Goal: Task Accomplishment & Management: Manage account settings

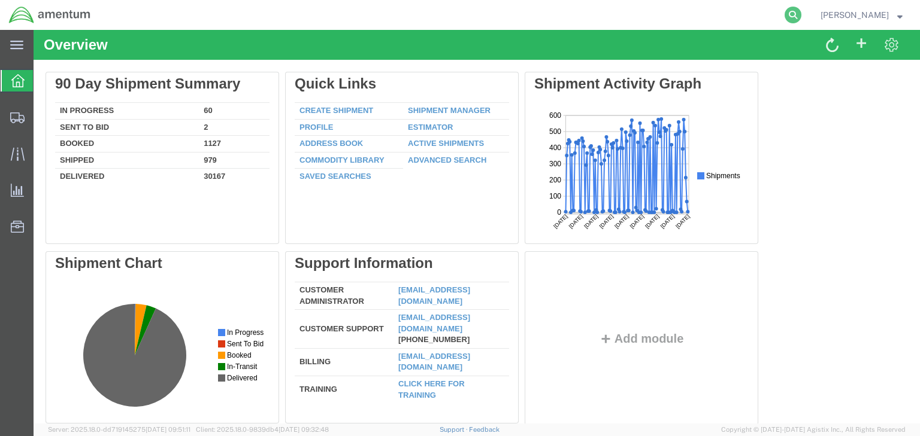
drag, startPoint x: 819, startPoint y: 10, endPoint x: 807, endPoint y: 17, distance: 14.0
click at [801, 10] on icon at bounding box center [792, 15] width 17 height 17
click at [590, 18] on input "search" at bounding box center [602, 15] width 364 height 29
paste input "56753541"
type input "56753541"
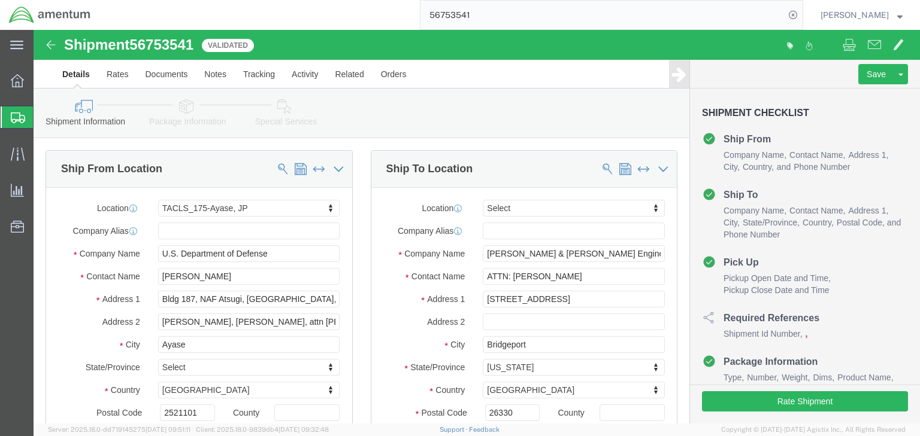
click icon
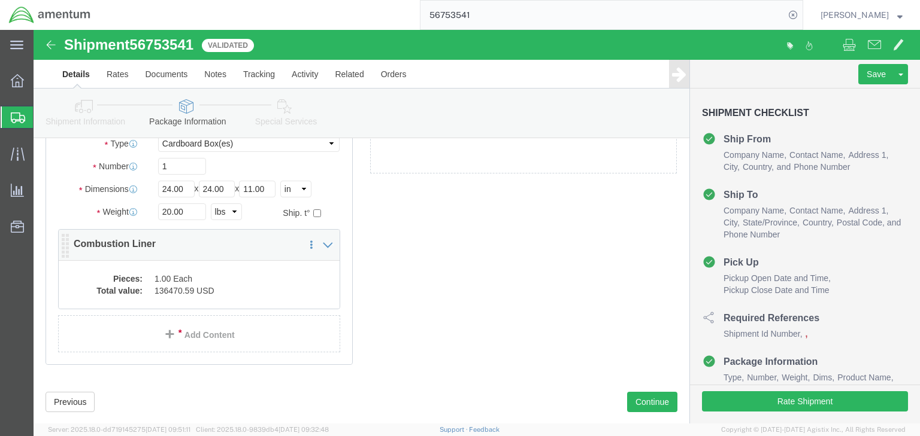
scroll to position [141, 0]
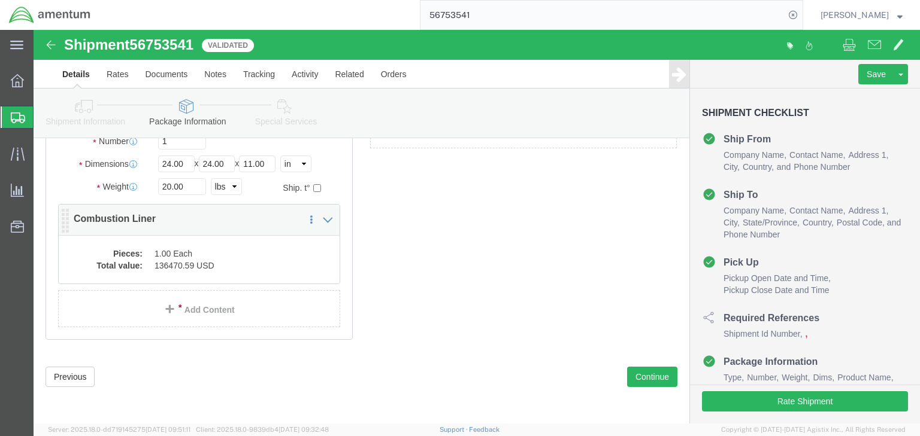
click dd "136470.59 USD"
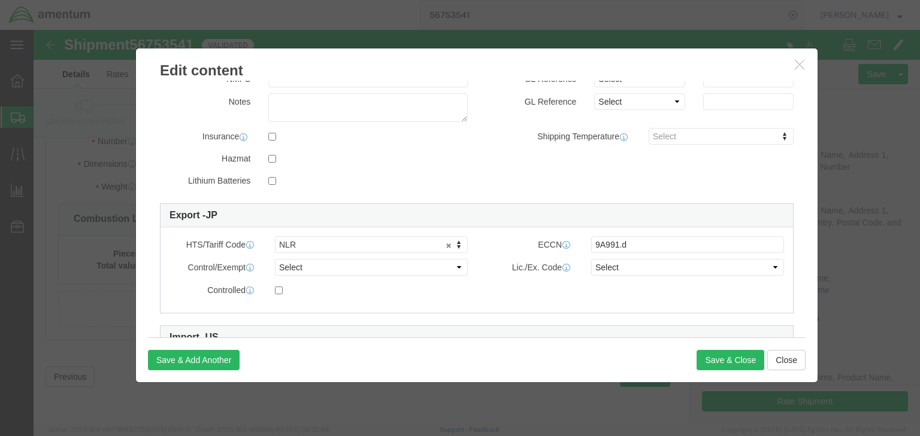
scroll to position [287, 0]
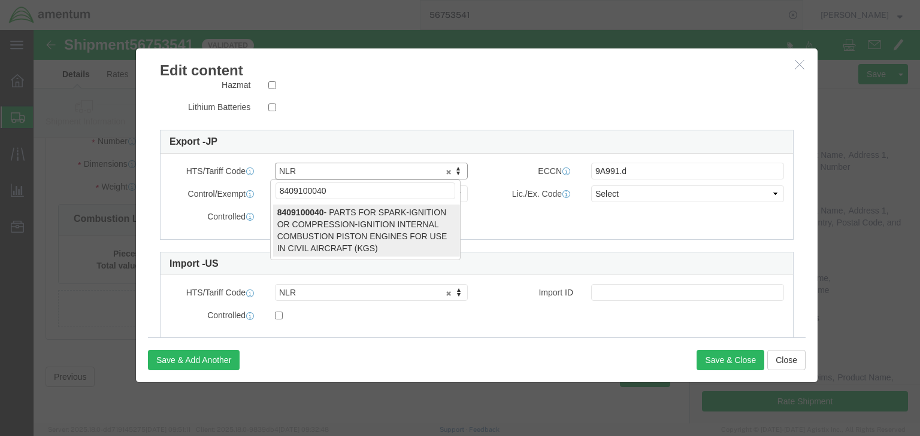
type input "8409100040"
select select "KGS"
type input "8409100040"
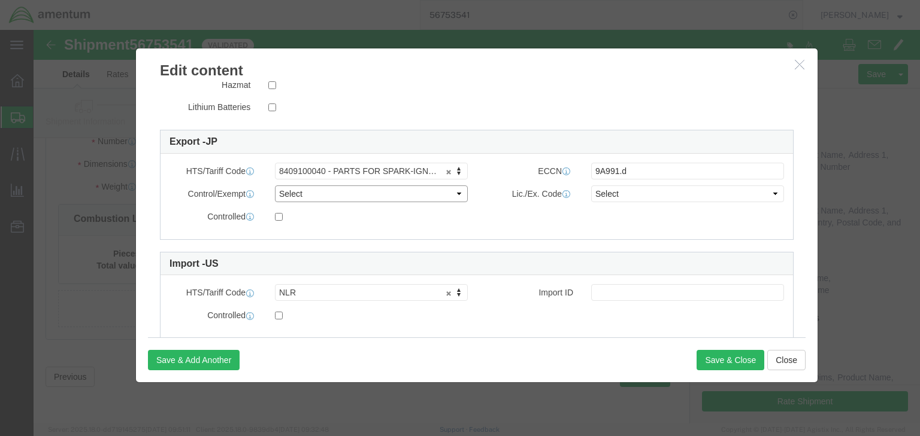
click select "Select ATF BIS DEA EPA FDA FTR ITAR OFAC Other (OPA)"
select select "BIS"
click select "Select ATF BIS DEA EPA FDA FTR ITAR OFAC Other (OPA)"
click select "Select AGR-Agricultural APP-Computers APR-Additional Permissive Exports AVS-Air…"
select select "NLR"
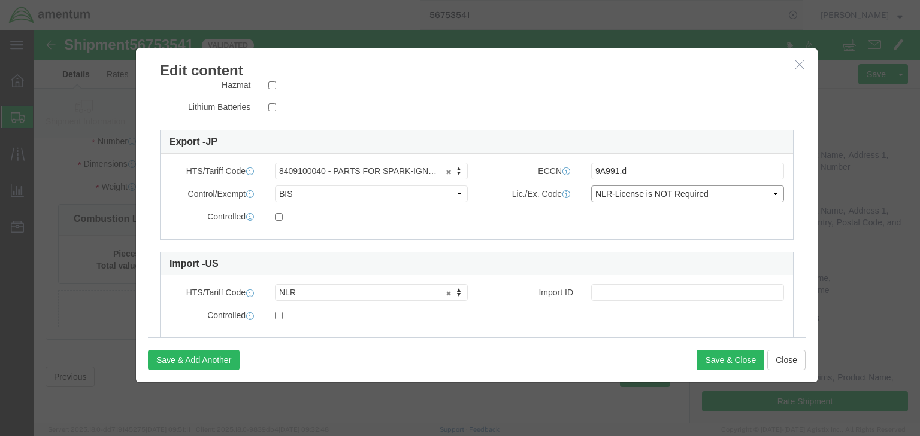
click select "Select AGR-Agricultural APP-Computers APR-Additional Permissive Exports AVS-Air…"
click button "Save & Close"
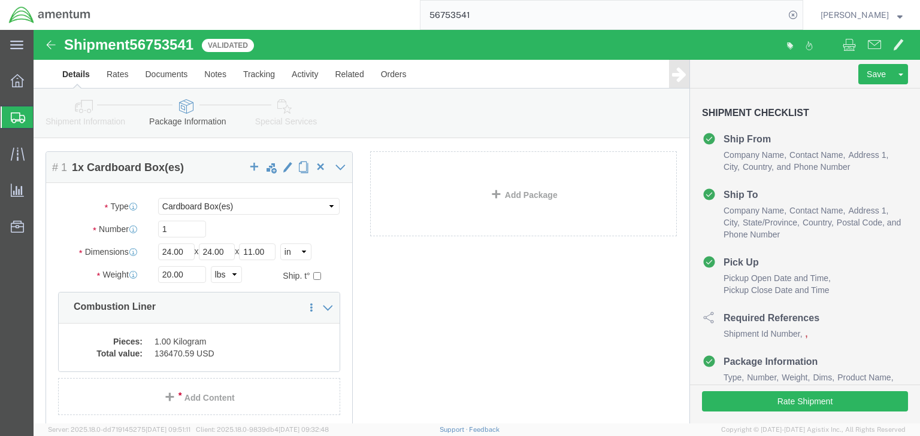
scroll to position [0, 0]
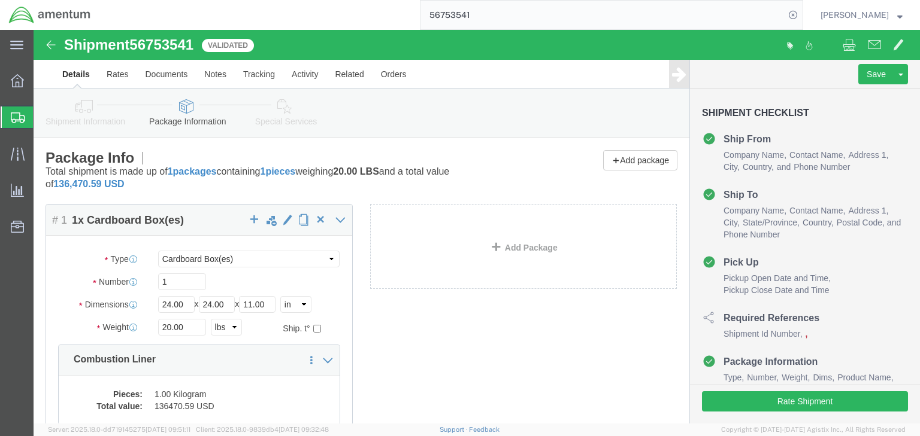
drag, startPoint x: 52, startPoint y: 71, endPoint x: 54, endPoint y: 78, distance: 8.1
click icon
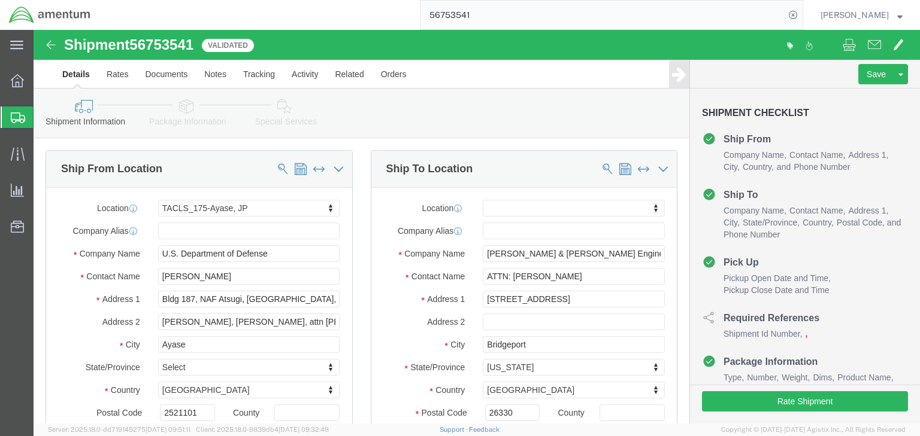
click icon
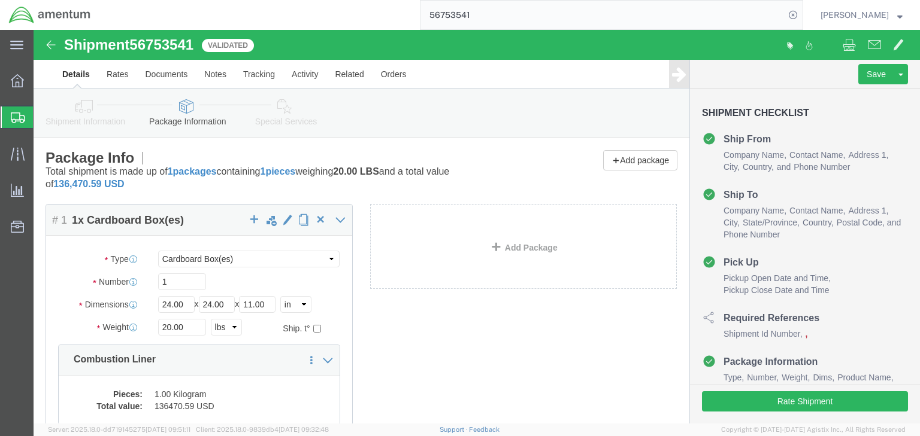
click icon
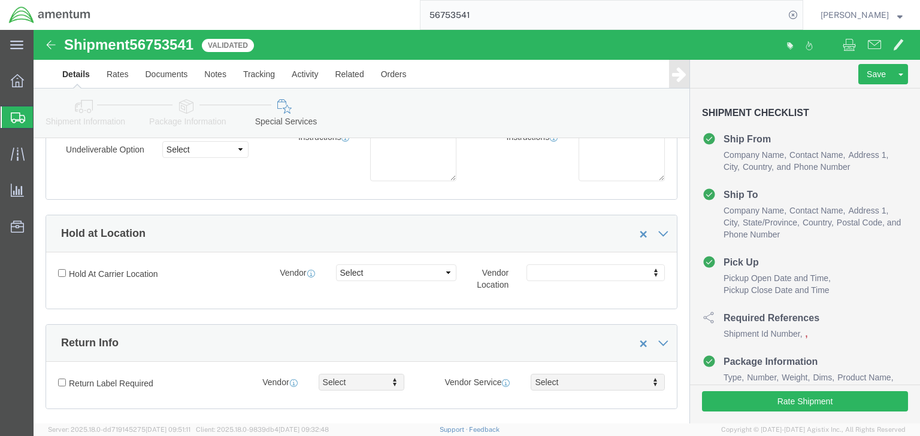
scroll to position [136, 0]
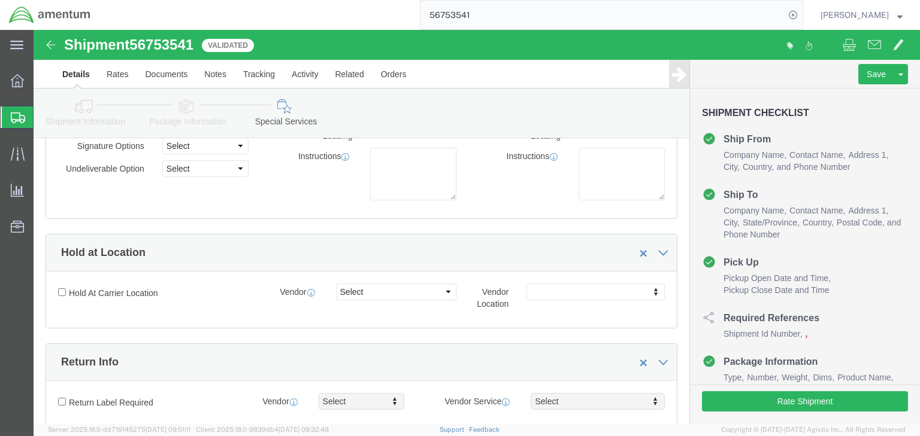
click at [16, 117] on icon at bounding box center [18, 118] width 14 height 11
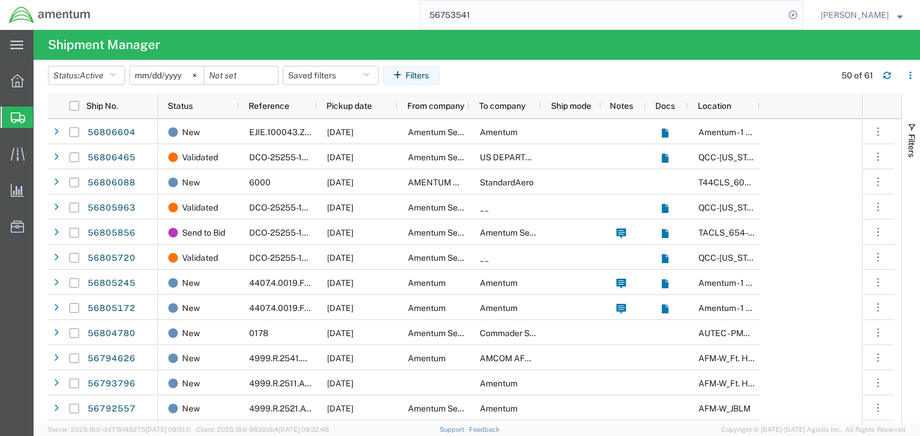
click at [472, 14] on input "56753541" at bounding box center [602, 15] width 364 height 29
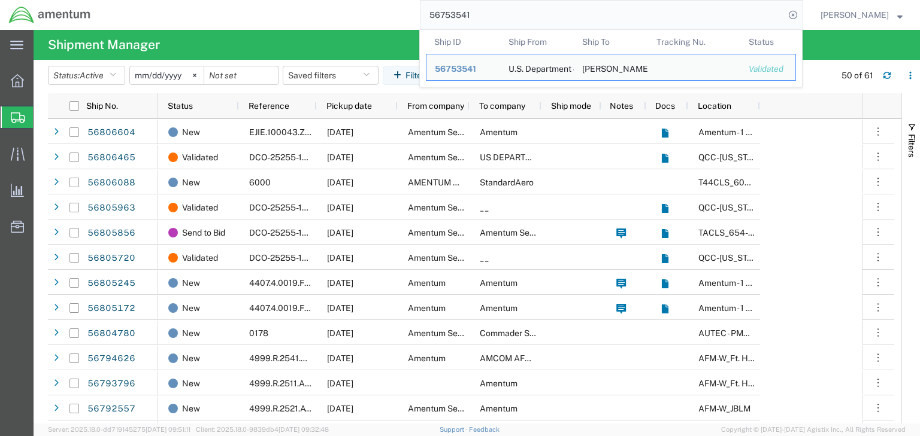
click at [472, 14] on input "56753541" at bounding box center [602, 15] width 364 height 29
paste input "806088"
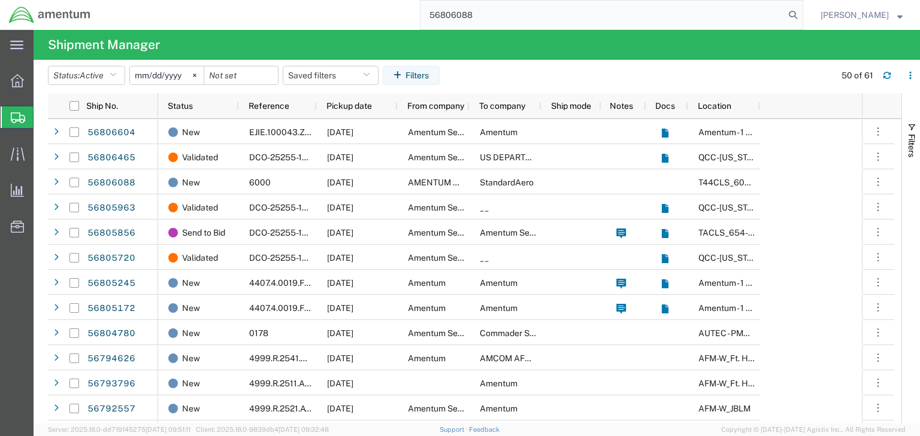
type input "56806088"
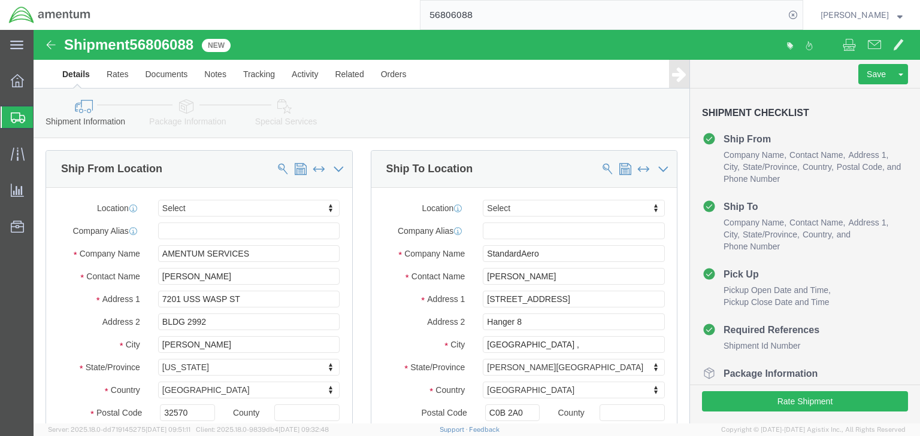
select select
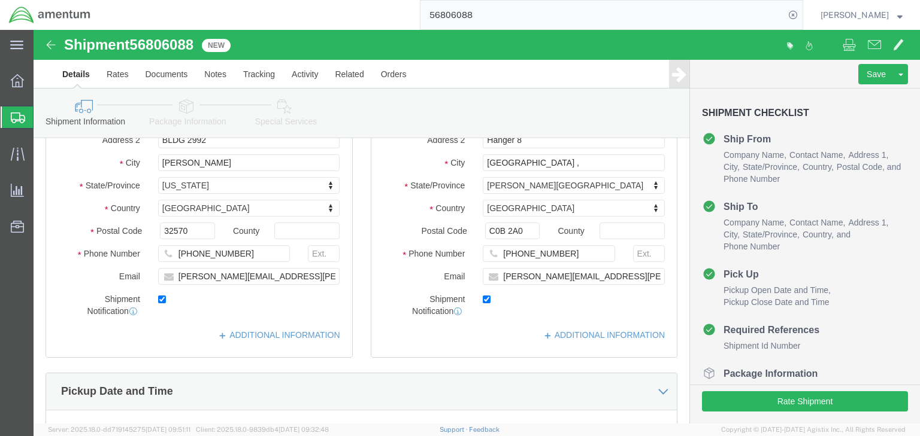
scroll to position [192, 0]
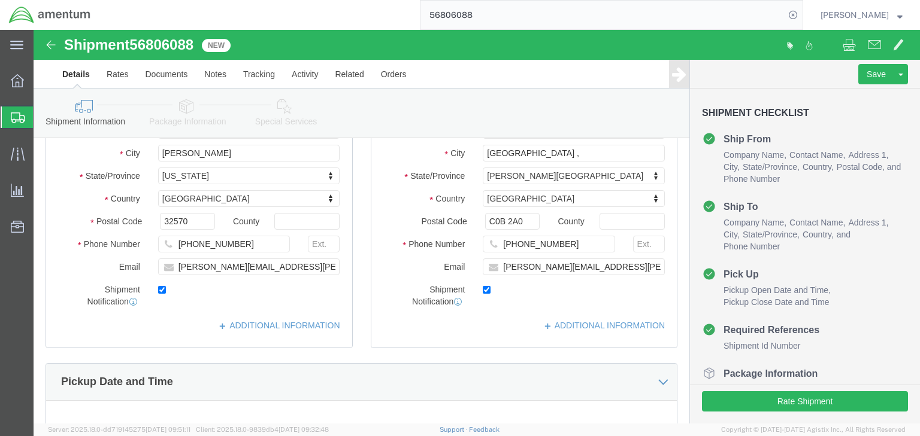
click icon
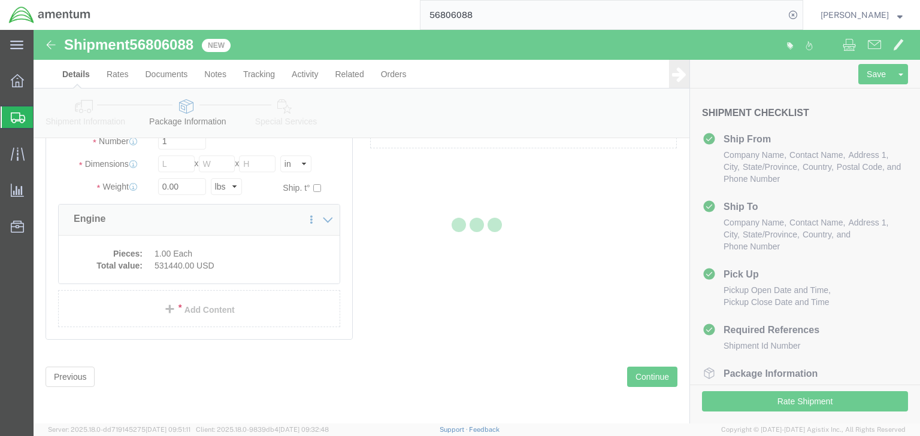
scroll to position [72, 0]
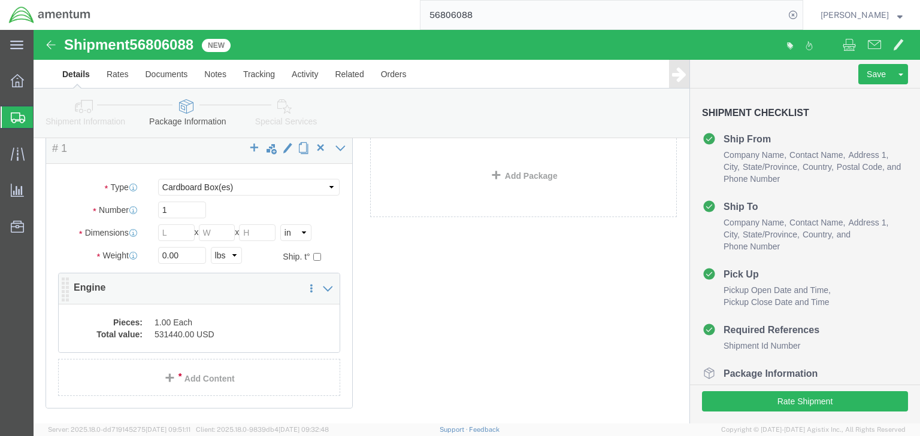
click div "Pieces: 1.00 Each Total value: 531440.00 USD"
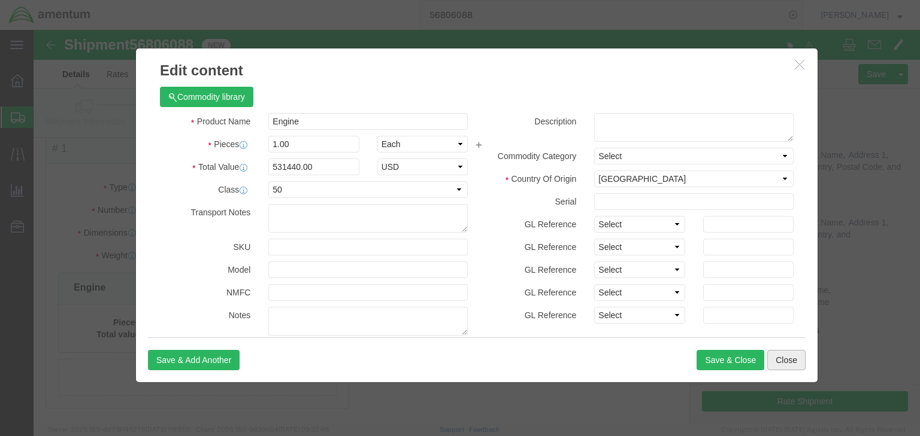
click button "Close"
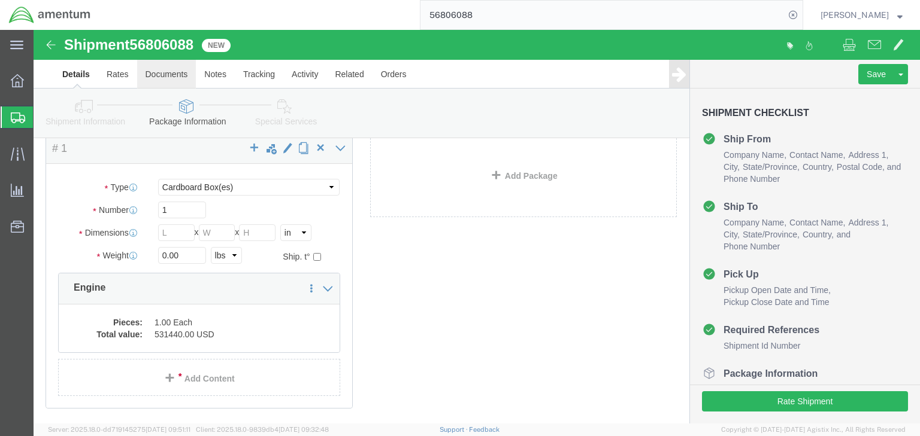
click link "Documents"
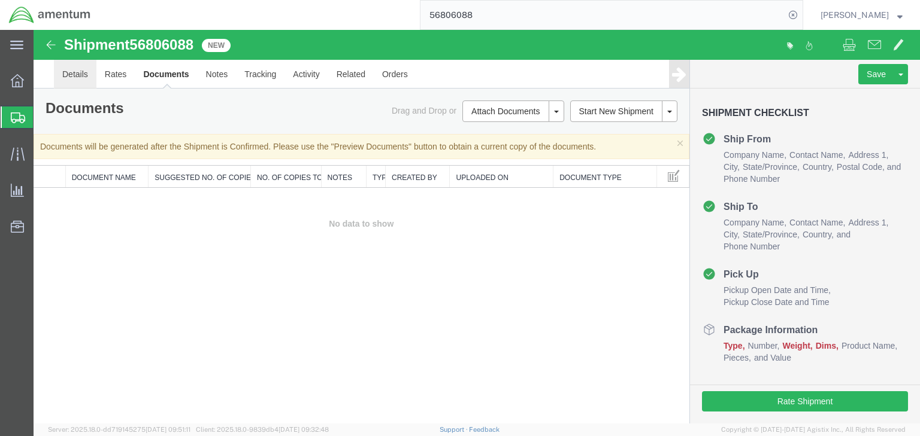
click at [80, 72] on link "Details" at bounding box center [75, 74] width 43 height 29
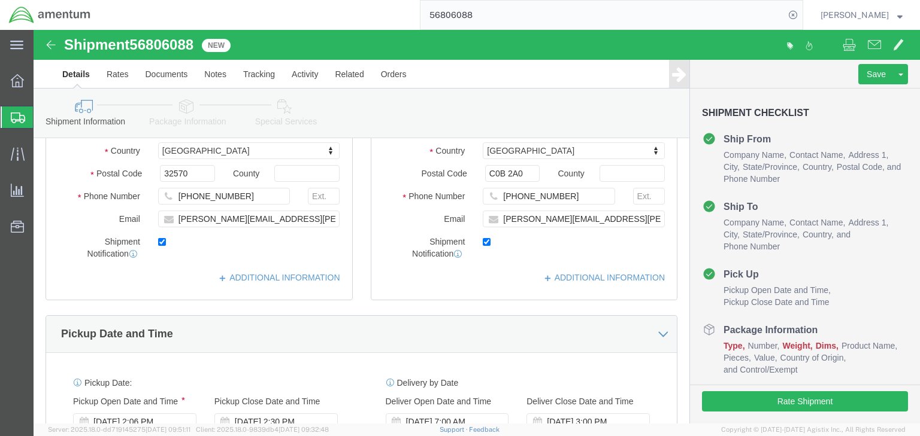
scroll to position [335, 0]
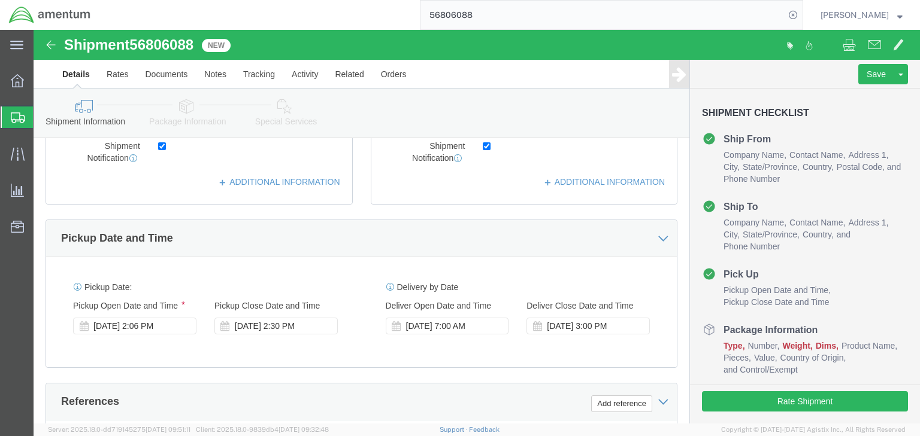
drag, startPoint x: 155, startPoint y: 75, endPoint x: 160, endPoint y: 87, distance: 12.6
click icon
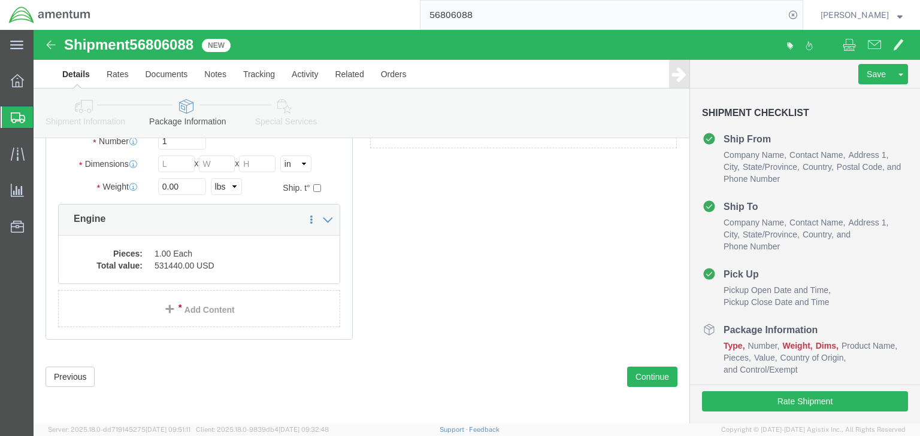
scroll to position [72, 0]
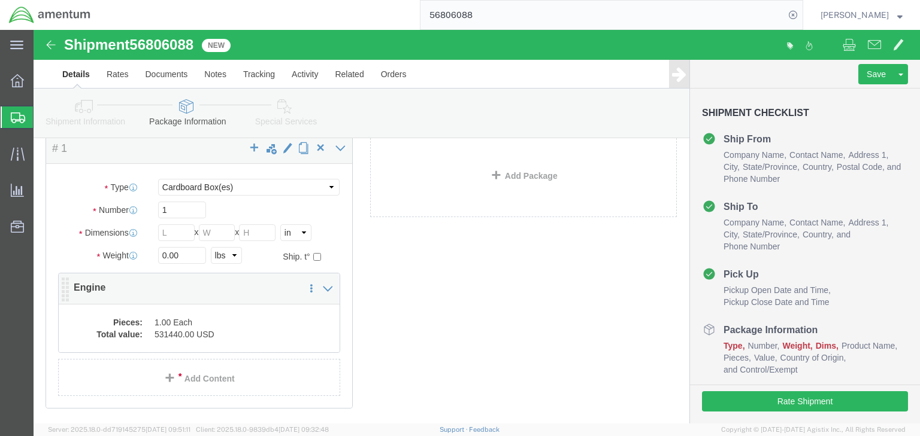
click dd "1.00 Each"
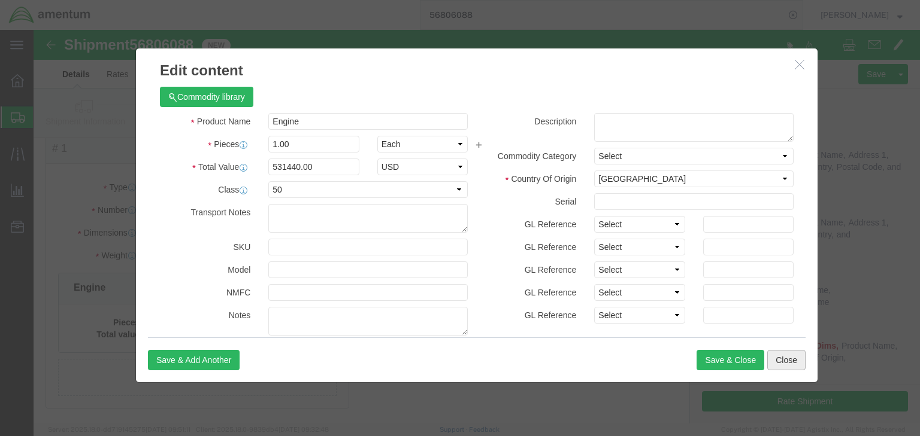
click button "Close"
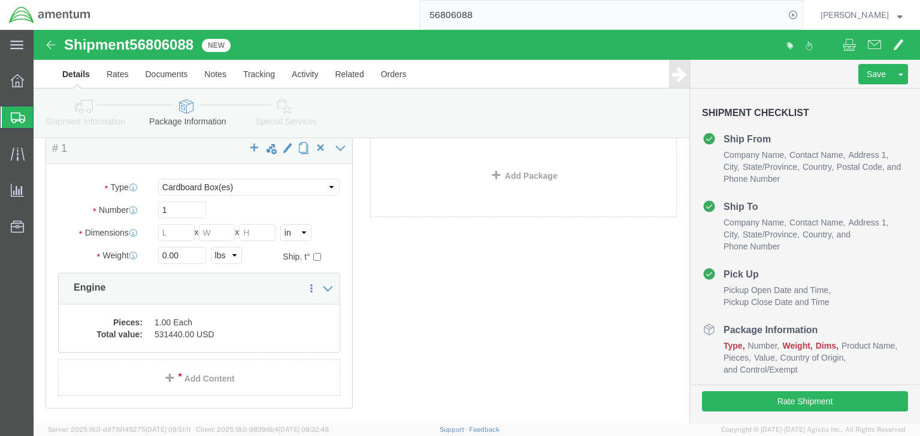
click at [464, 17] on input "56806088" at bounding box center [602, 15] width 364 height 29
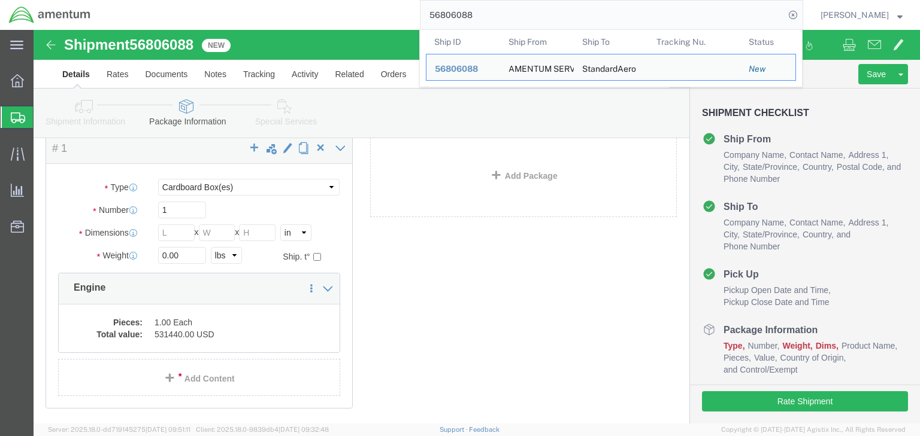
paste input "604"
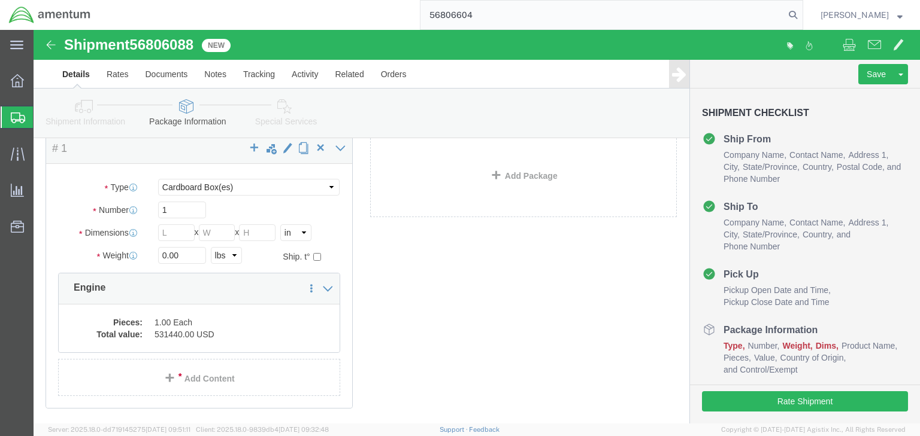
type input "56806604"
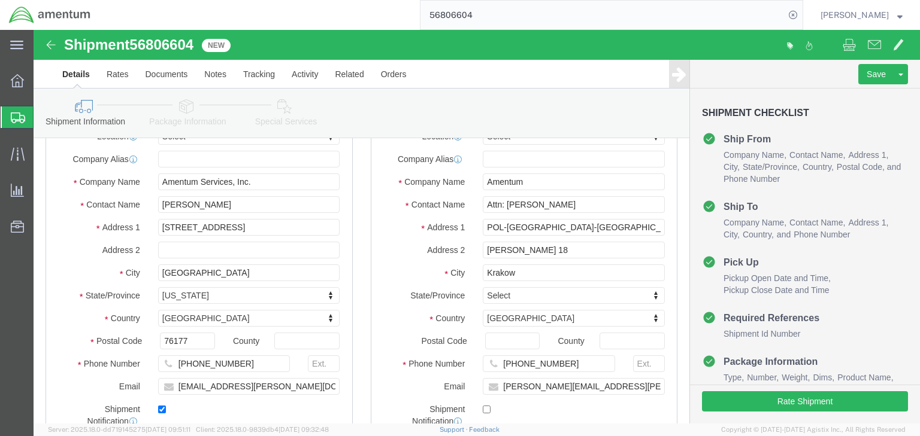
click icon
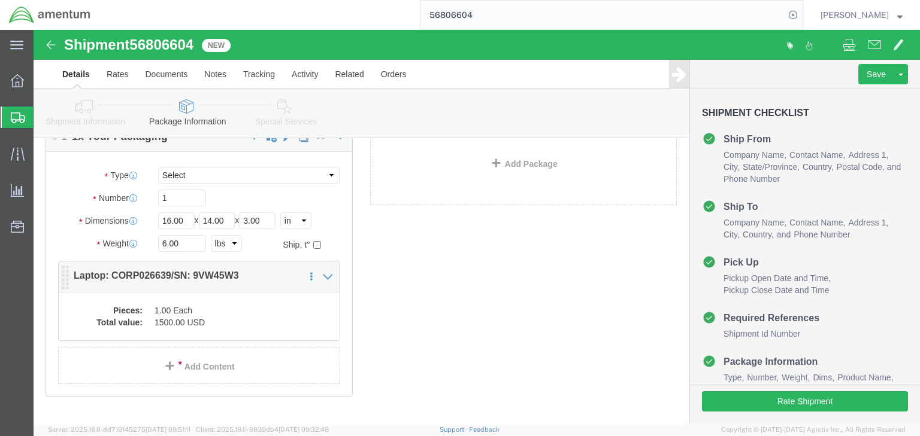
click dd "1.00 Each"
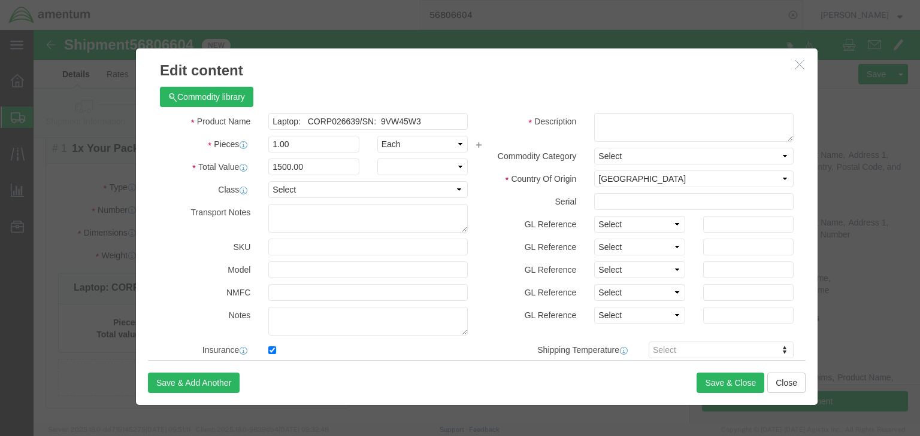
checkbox input "true"
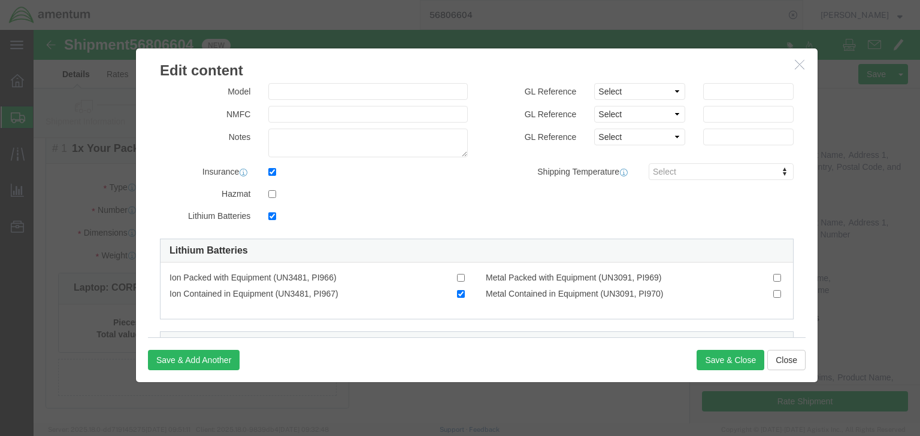
scroll to position [383, 0]
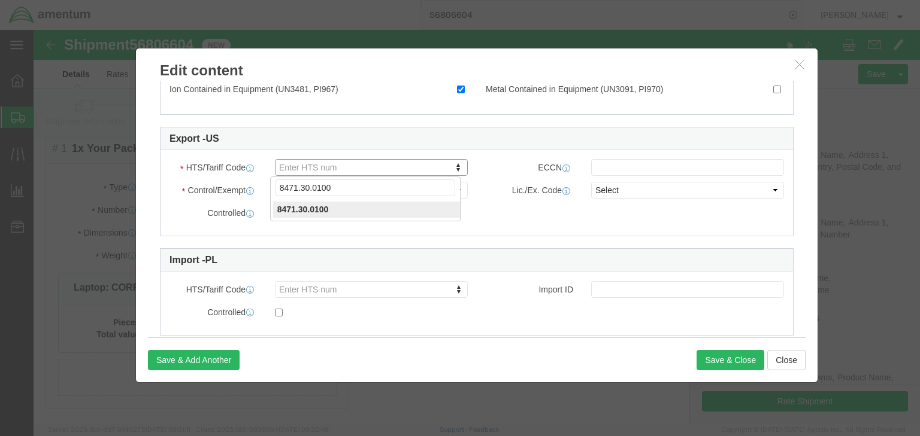
click input "8471.30.0100"
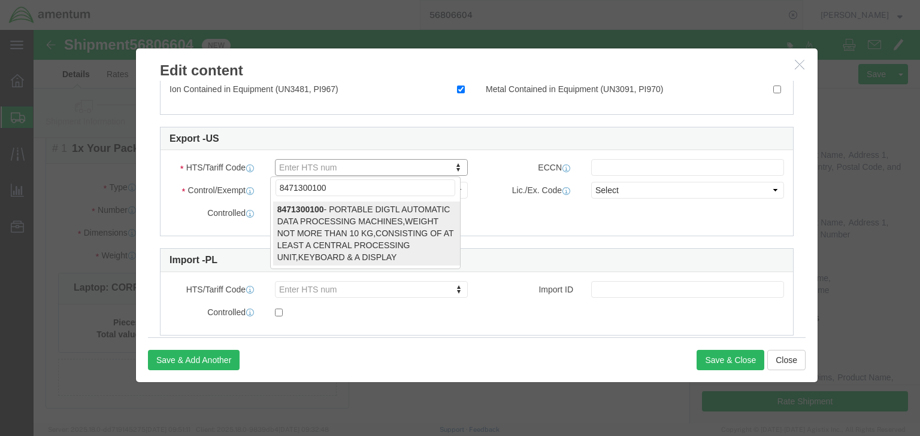
type input "8471300100"
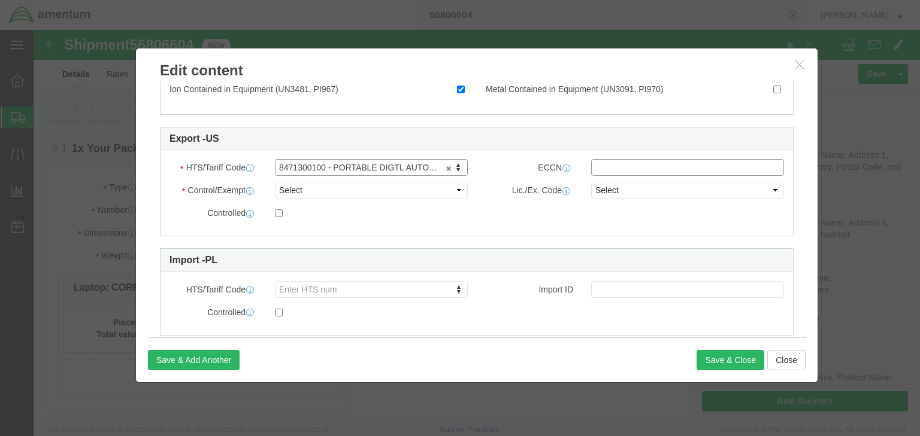
click input "text"
type input "5A992.c"
click select "Select ATF BIS DEA EPA FDA FTR ITAR OFAC Other (OPA)"
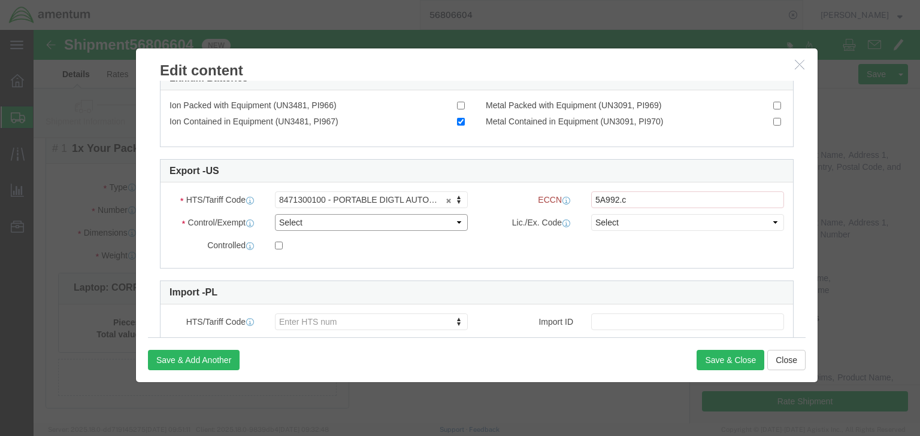
scroll to position [415, 0]
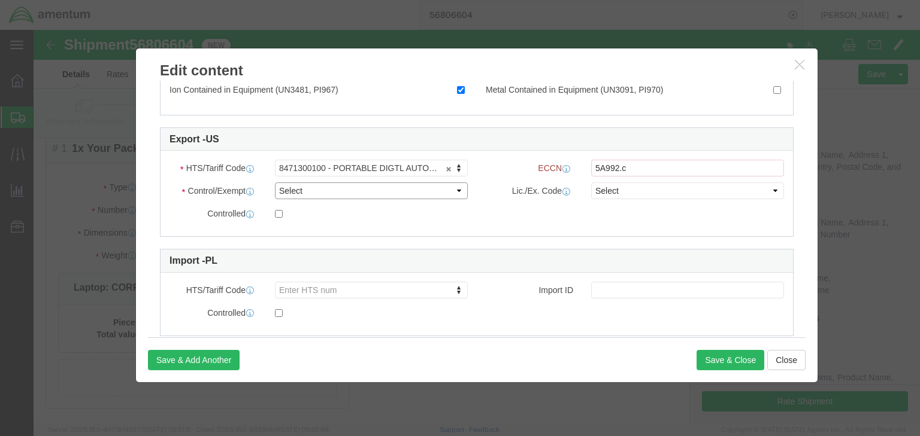
select select "BIS"
click select "Select ATF BIS DEA EPA FDA FTR ITAR OFAC Other (OPA)"
click select "Select AGR-Agricultural APP-Computers APR-Additional Permissive Exports AVS-Air…"
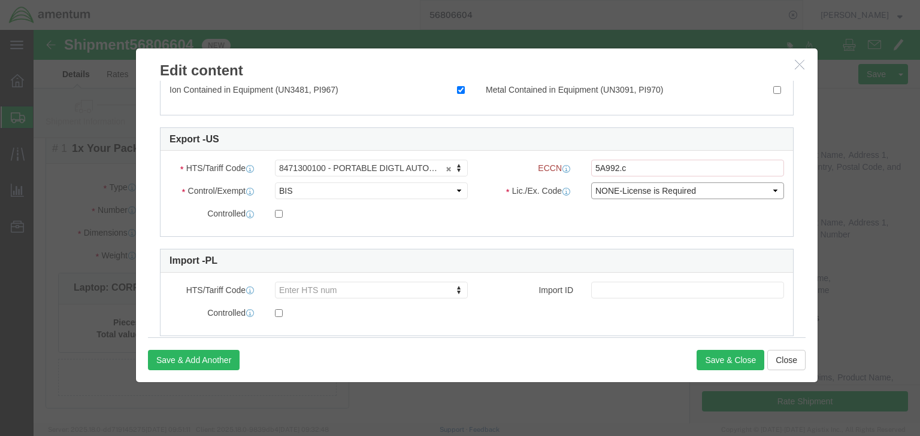
select select "NLR"
click select "Select AGR-Agricultural APP-Computers APR-Additional Permissive Exports AVS-Air…"
click button "Save & Close"
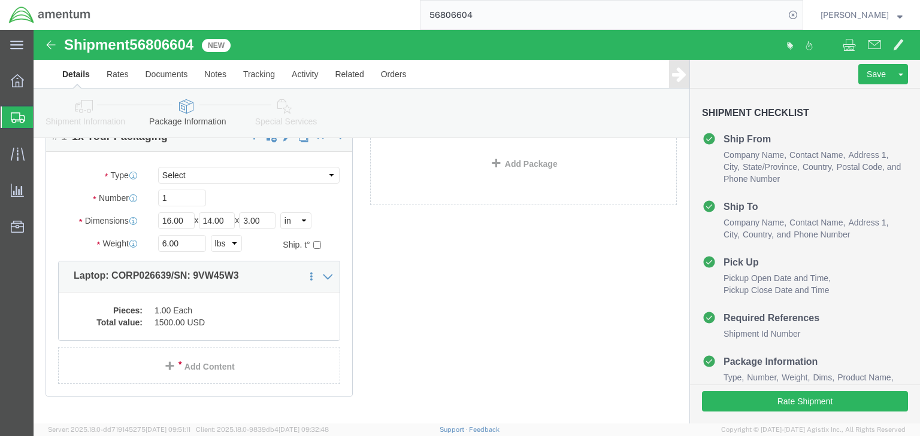
click icon
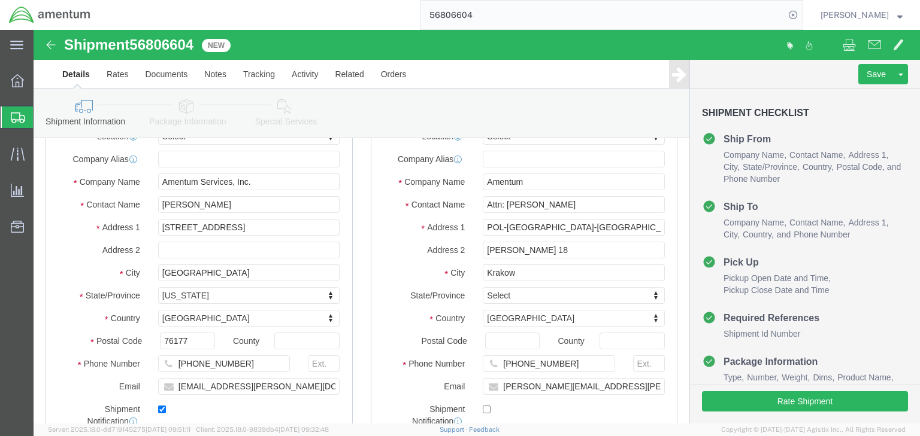
click icon
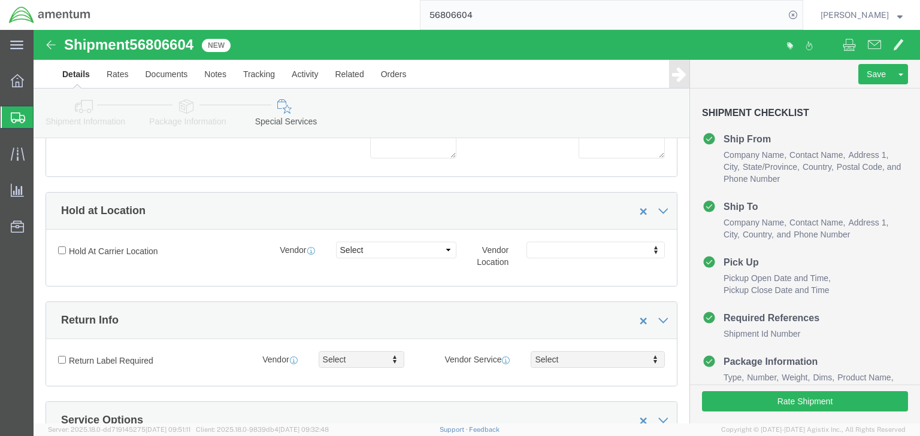
scroll to position [192, 0]
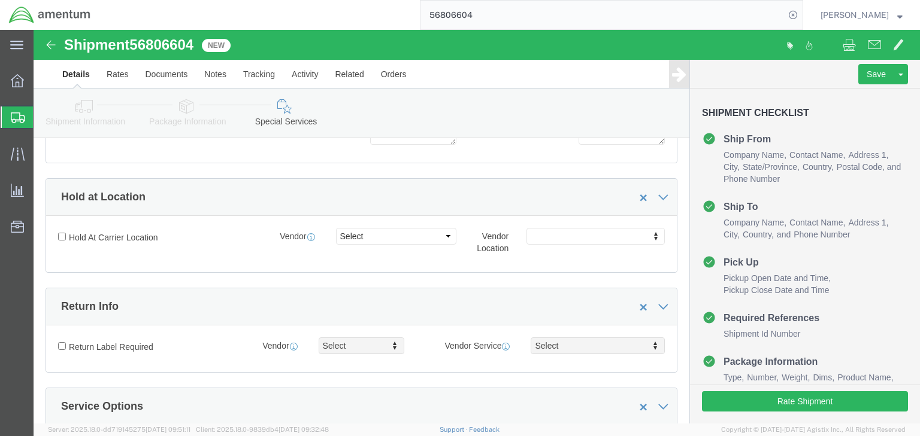
click link "Shipment Information"
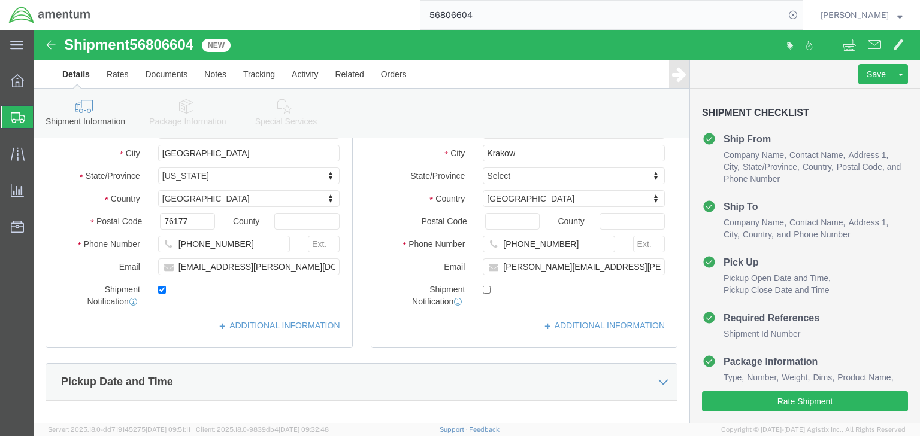
click icon
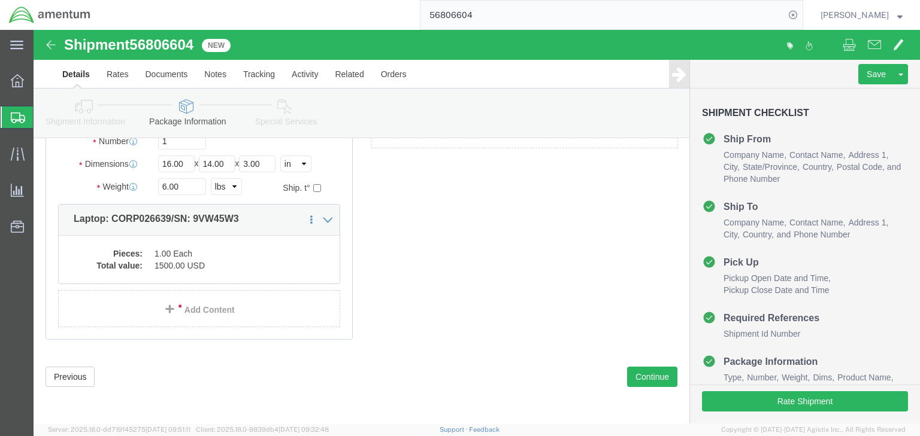
scroll to position [141, 0]
click icon
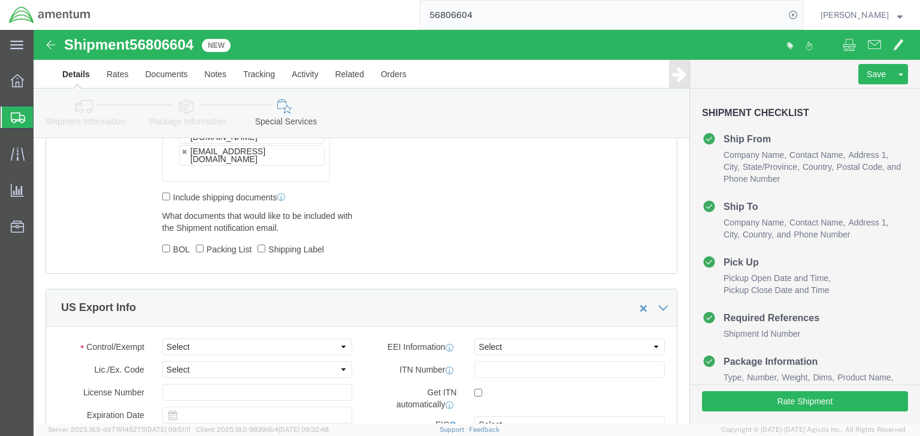
scroll to position [890, 0]
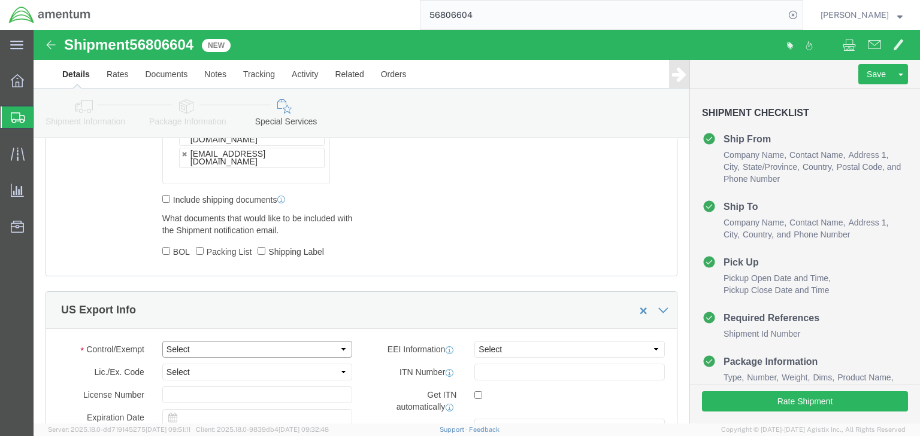
click select "Select ATF BIS DEA EPA FDA FTR ITAR OFAC Other (OPA)"
select select "FTR"
click select "Select ATF BIS DEA EPA FDA FTR ITAR OFAC Other (OPA)"
click select "Select 30.2(d)(2) 30.36 30.37(a) 30.37(f) 30.37(g) 30.37(h) 30.37(i) 30.37(j) 3…"
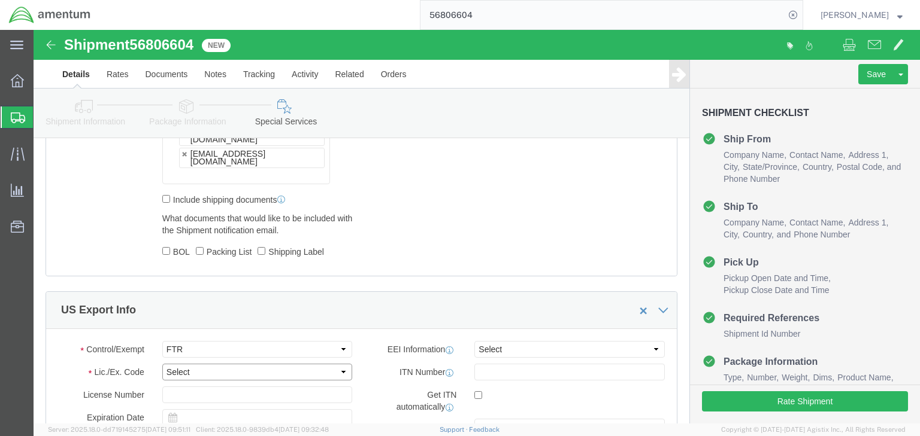
select select "30.37(a)"
click select "Select 30.2(d)(2) 30.36 30.37(a) 30.37(f) 30.37(g) 30.37(h) 30.37(i) 30.37(j) 3…"
click select "Select AES-Direct EEI Carrier File EEI EEI Exempt"
select select "EXEM"
click select "Select AES-Direct EEI Carrier File EEI EEI Exempt"
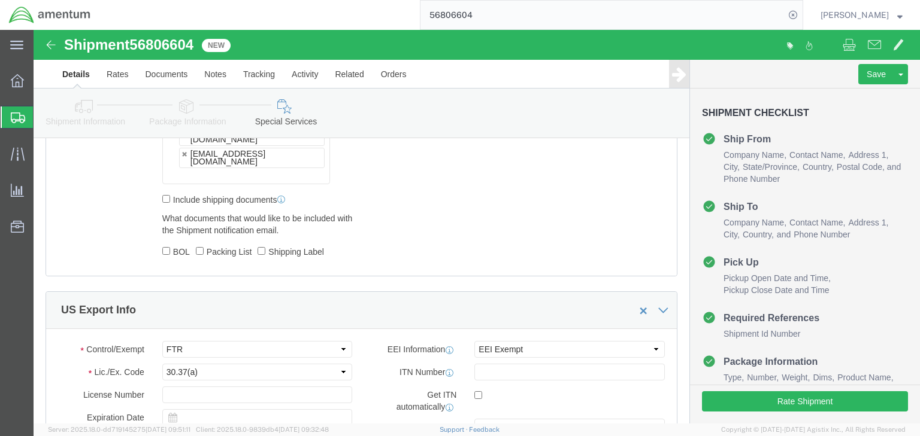
click icon
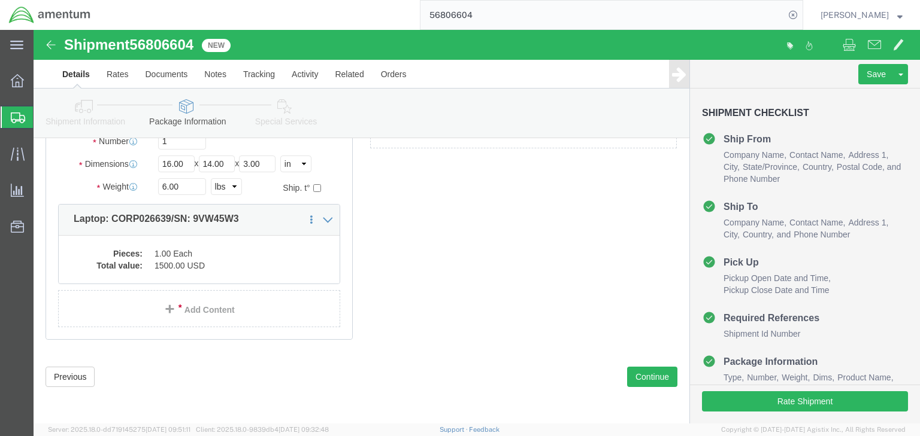
click icon
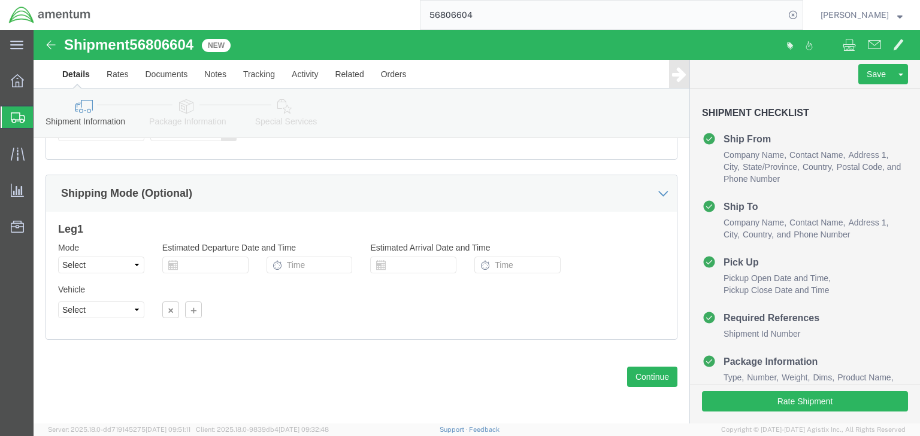
click at [10, 115] on div at bounding box center [18, 118] width 34 height 22
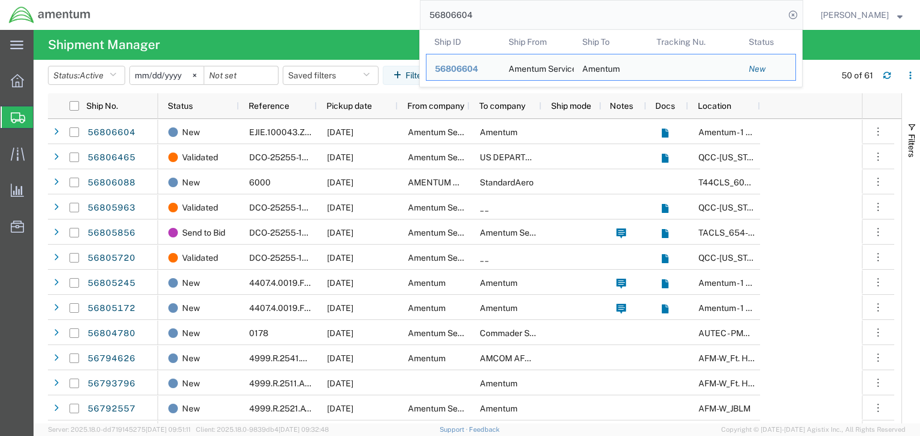
click at [479, 17] on input "56806604" at bounding box center [602, 15] width 364 height 29
paste input "088"
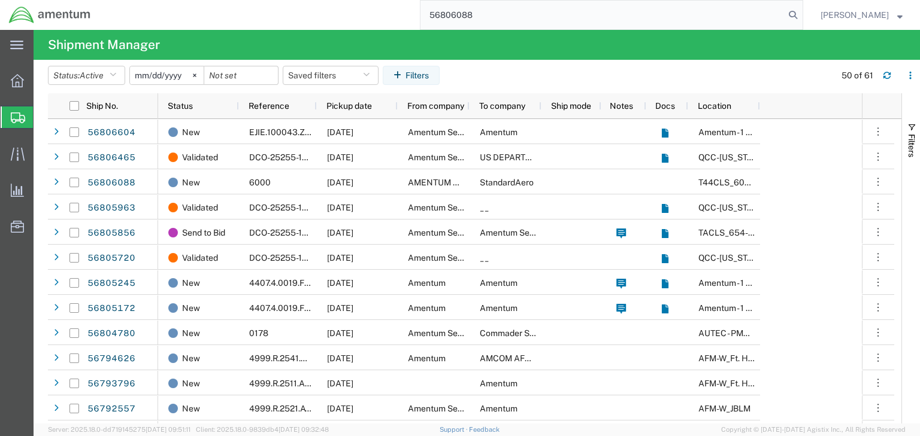
type input "56806088"
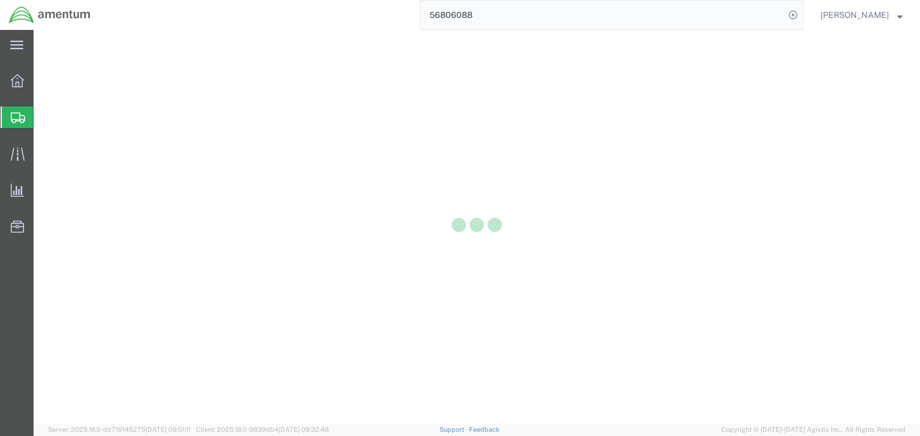
click at [502, 14] on input "56806088" at bounding box center [602, 15] width 364 height 29
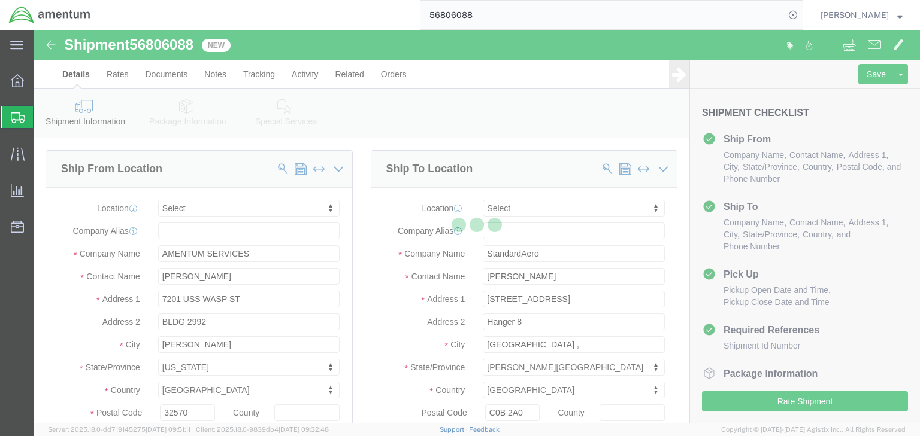
click at [187, 112] on div at bounding box center [477, 227] width 886 height 394
select select
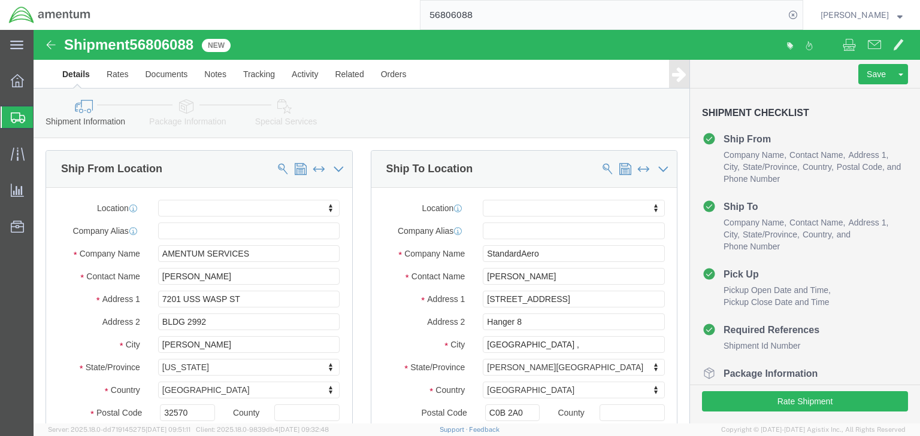
drag, startPoint x: 187, startPoint y: 112, endPoint x: 153, endPoint y: 82, distance: 44.9
click icon
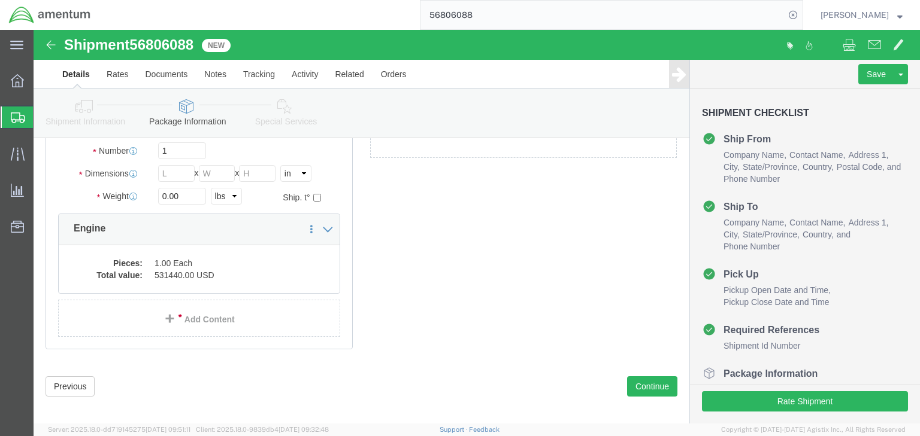
scroll to position [141, 0]
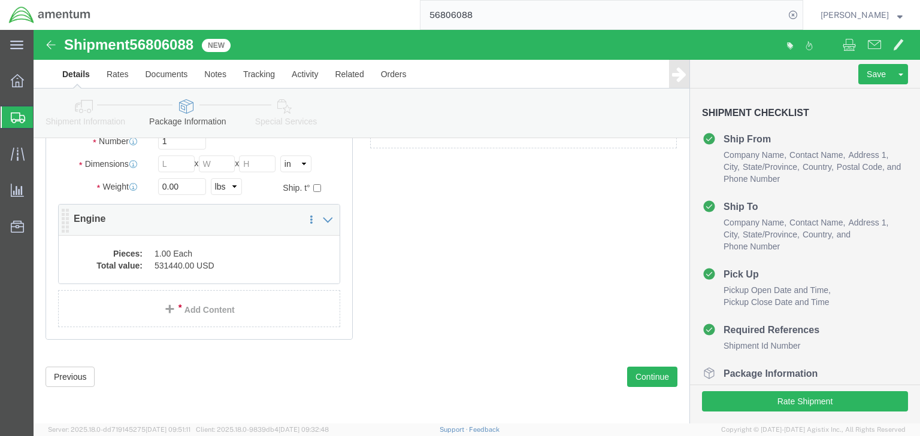
click dd "531440.00 USD"
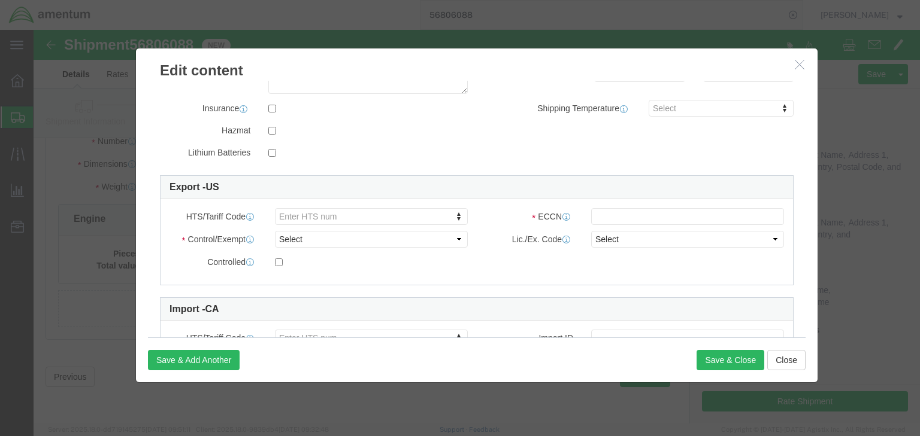
scroll to position [287, 0]
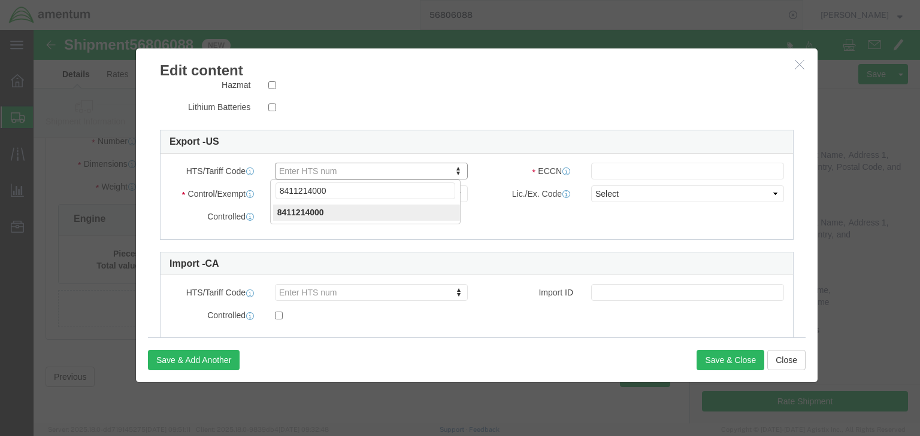
type input "8411214000"
click input "text"
type input "9A991.d"
drag, startPoint x: 353, startPoint y: 164, endPoint x: 332, endPoint y: 169, distance: 21.6
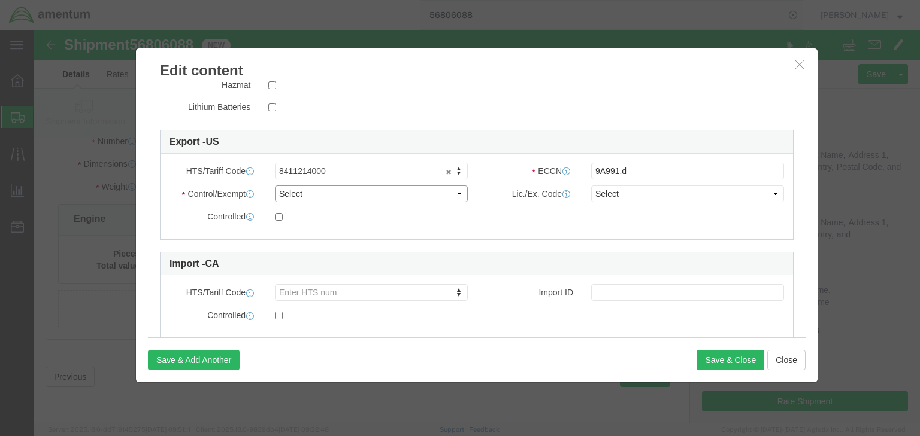
click select "Select ATF BIS DEA EPA FDA FTR ITAR OFAC Other (OPA)"
select select "BIS"
click select "Select ATF BIS DEA EPA FDA FTR ITAR OFAC Other (OPA)"
click div "ECCN 9A991.d"
click select "Select AGR-Agricultural APP-Computers APR-Additional Permissive Exports AVS-Air…"
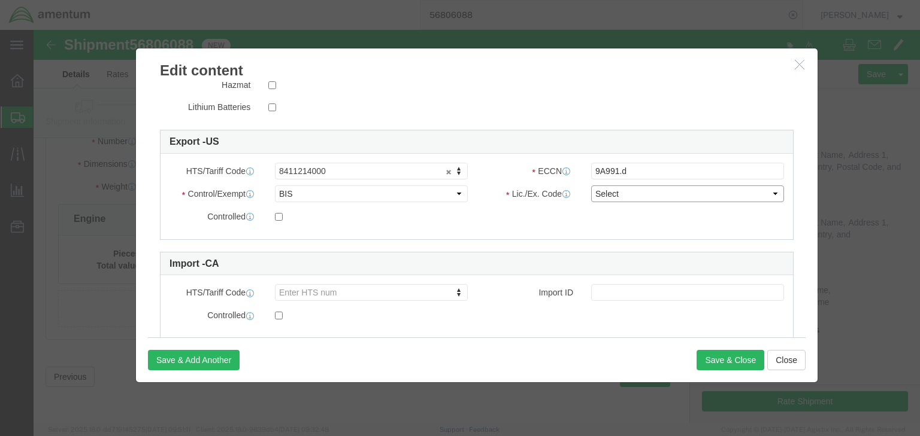
select select "NLR"
click select "Select AGR-Agricultural APP-Computers APR-Additional Permissive Exports AVS-Air…"
click button "Save & Close"
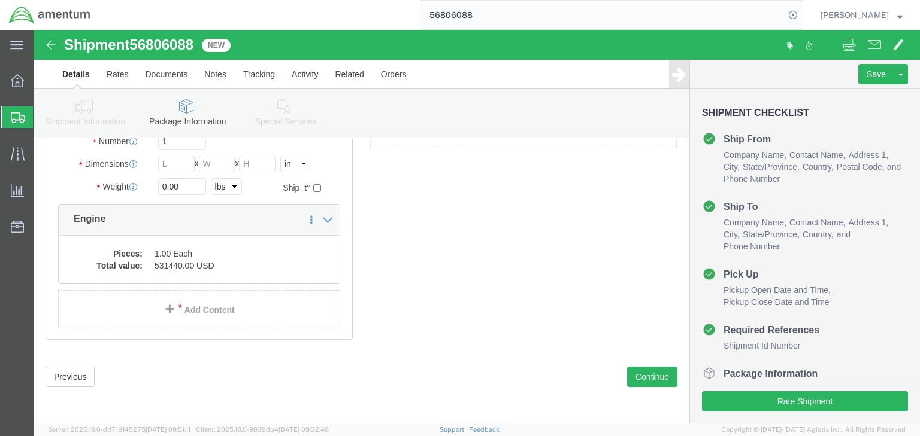
click icon
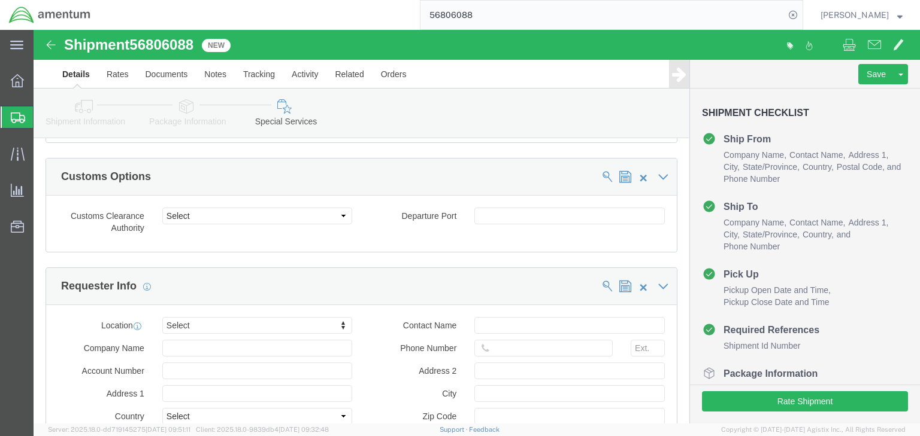
scroll to position [881, 0]
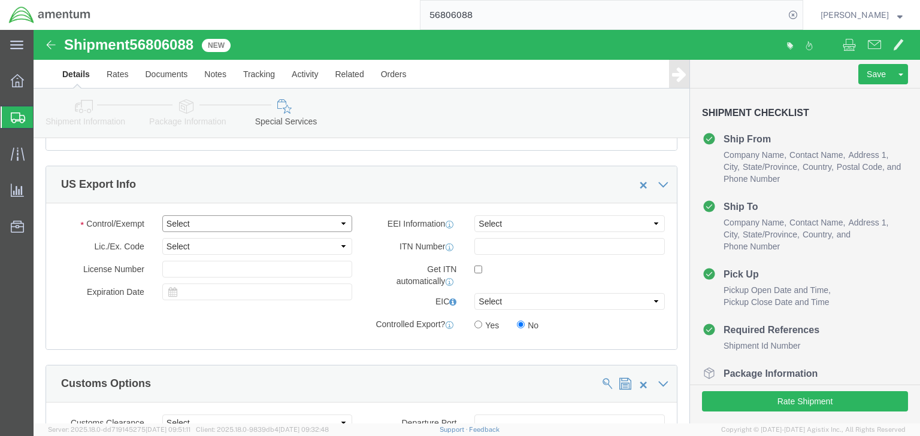
click select "Select ATF BIS DEA EPA FDA FTR ITAR OFAC Other (OPA)"
select select "FTR"
click select "Select ATF BIS DEA EPA FDA FTR ITAR OFAC Other (OPA)"
click select "Select 30.2(d)(2) 30.36 30.37(a) 30.37(f) 30.37(g) 30.37(h) 30.37(i) 30.37(j) 3…"
select select "30.36"
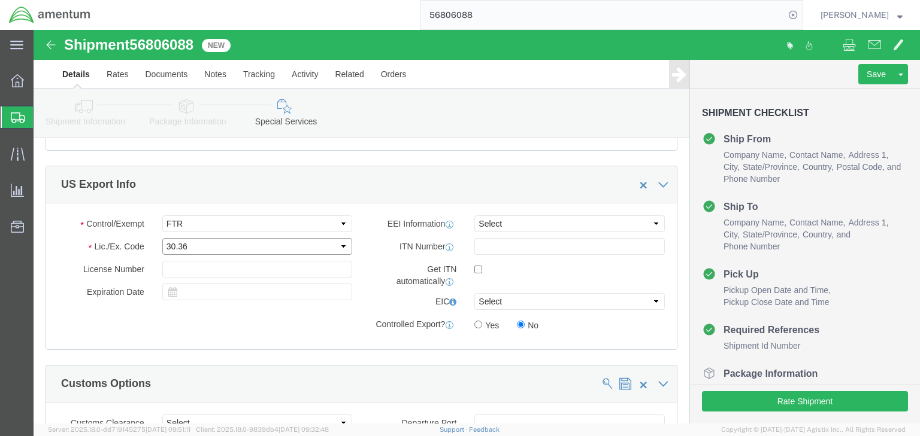
click select "Select 30.2(d)(2) 30.36 30.37(a) 30.37(f) 30.37(g) 30.37(h) 30.37(i) 30.37(j) 3…"
click select "Select AES-Direct EEI Carrier File EEI EEI Exempt"
select select "EXEM"
click select "Select AES-Direct EEI Carrier File EEI EEI Exempt"
click icon
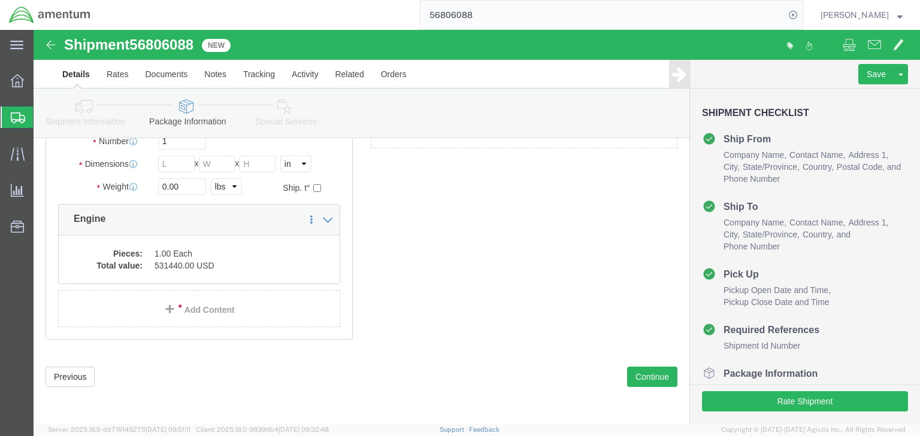
click icon
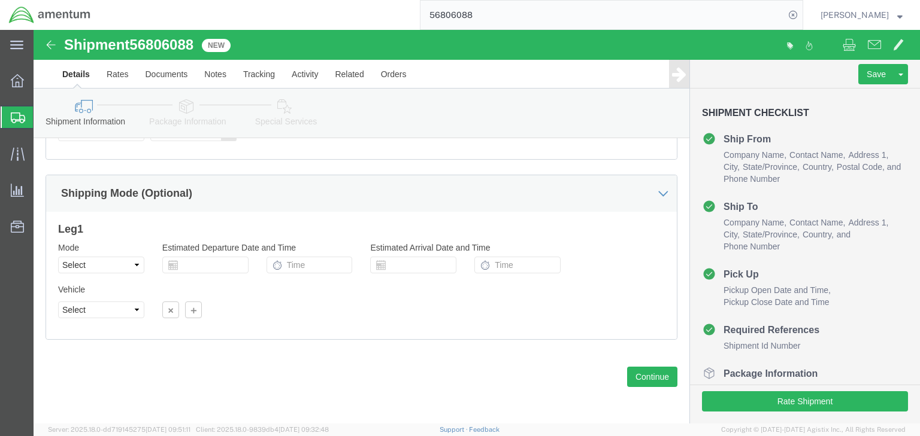
click at [22, 115] on icon at bounding box center [18, 118] width 14 height 11
